Goal: Check status: Check status

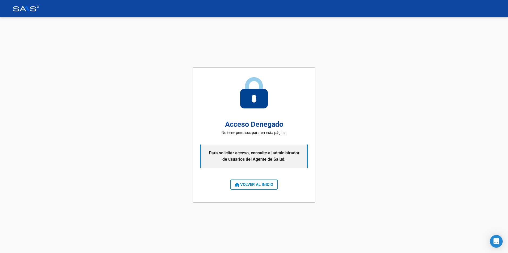
click at [256, 187] on span "VOLVER AL INICIO" at bounding box center [254, 185] width 38 height 5
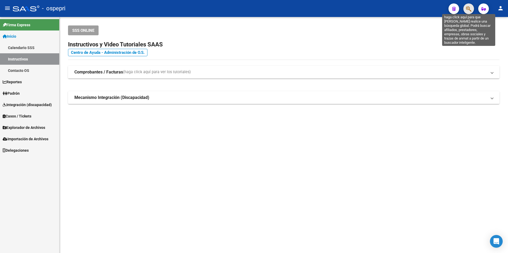
click at [469, 9] on icon "button" at bounding box center [468, 9] width 5 height 6
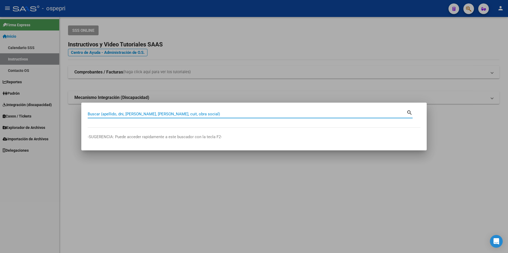
click at [127, 115] on input "Buscar (apellido, dni, [PERSON_NAME], [PERSON_NAME], cuit, obra social)" at bounding box center [247, 114] width 319 height 5
type input "43530815"
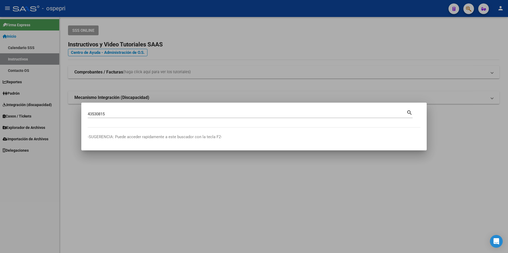
click at [412, 113] on mat-icon "search" at bounding box center [409, 112] width 6 height 6
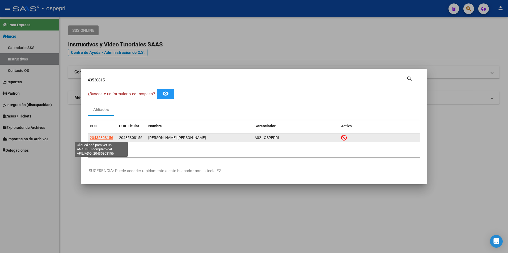
click at [110, 137] on span "20435308156" at bounding box center [101, 138] width 23 height 4
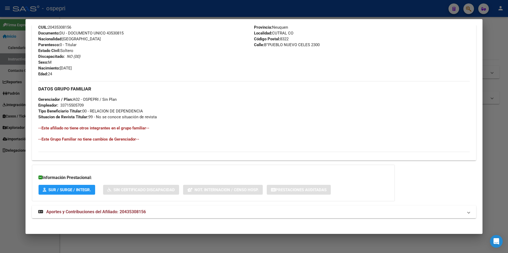
scroll to position [207, 0]
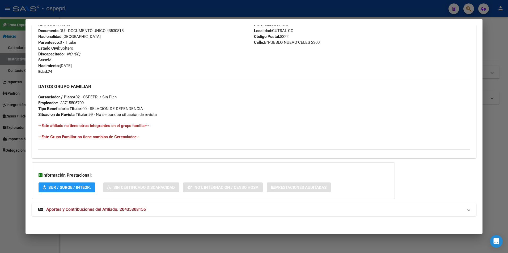
click at [132, 214] on mat-expansion-panel-header "Aportes y Contribuciones del Afiliado: 20435308156" at bounding box center [254, 210] width 444 height 13
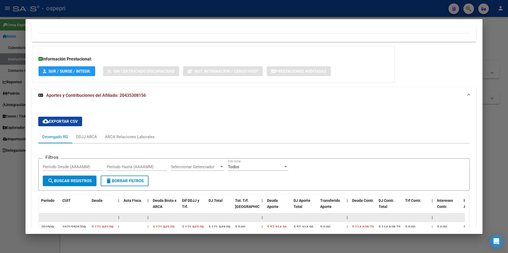
scroll to position [319, 0]
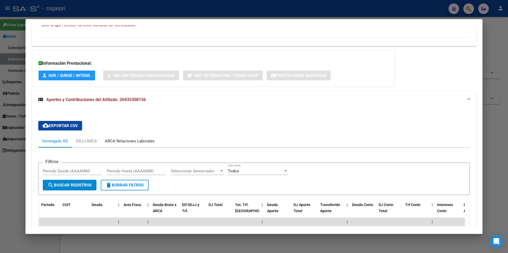
click at [132, 142] on div "ARCA Relaciones Laborales" at bounding box center [130, 141] width 50 height 6
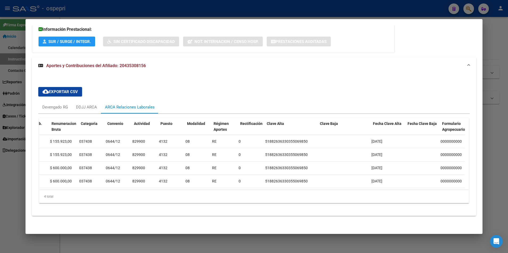
scroll to position [0, 0]
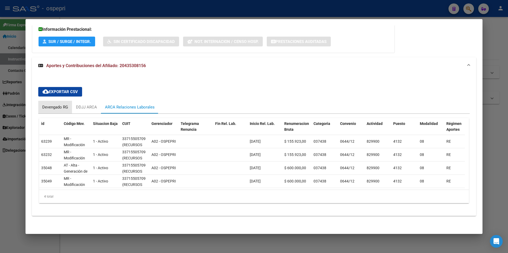
click at [59, 106] on div "Devengado RG" at bounding box center [55, 107] width 34 height 13
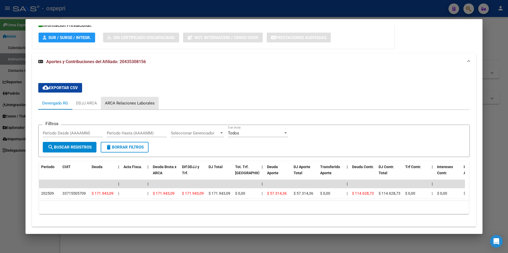
click at [147, 106] on div "ARCA Relaciones Laborales" at bounding box center [130, 103] width 58 height 13
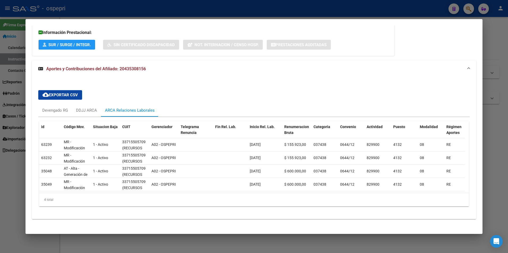
scroll to position [357, 0]
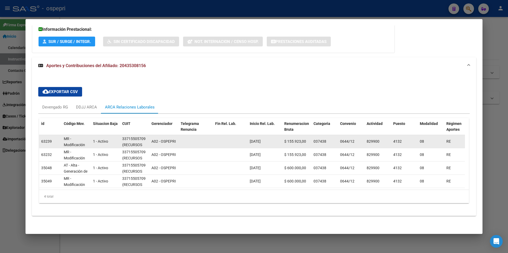
click at [141, 143] on span "(RECURSOS NATURALES TRELAND S.R.L)" at bounding box center [132, 154] width 20 height 22
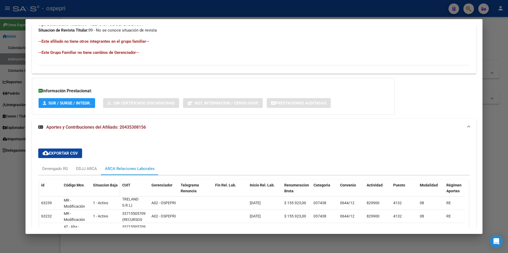
scroll to position [304, 0]
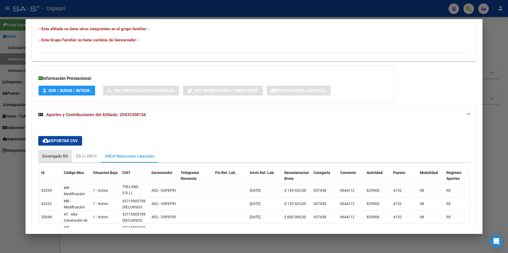
click at [62, 157] on div "Devengado RG" at bounding box center [55, 157] width 26 height 6
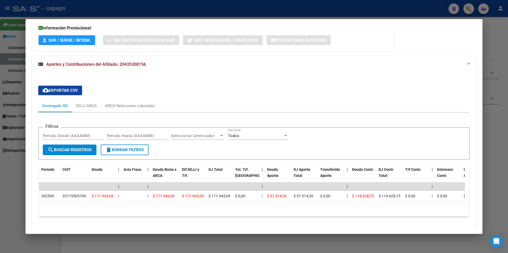
scroll to position [239, 0]
